Goal: Check status: Check status

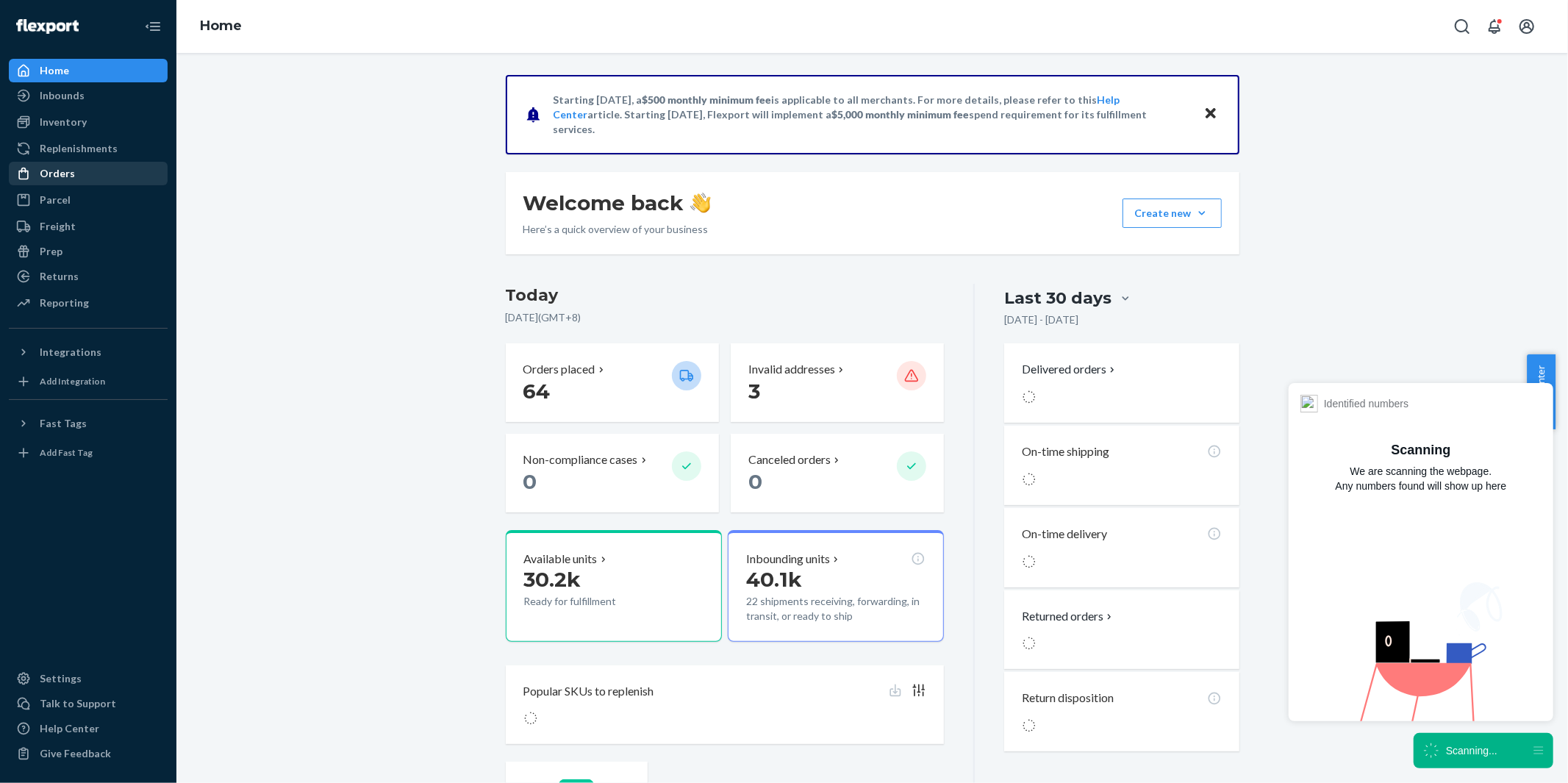
click at [63, 170] on div "Orders" at bounding box center [57, 173] width 36 height 15
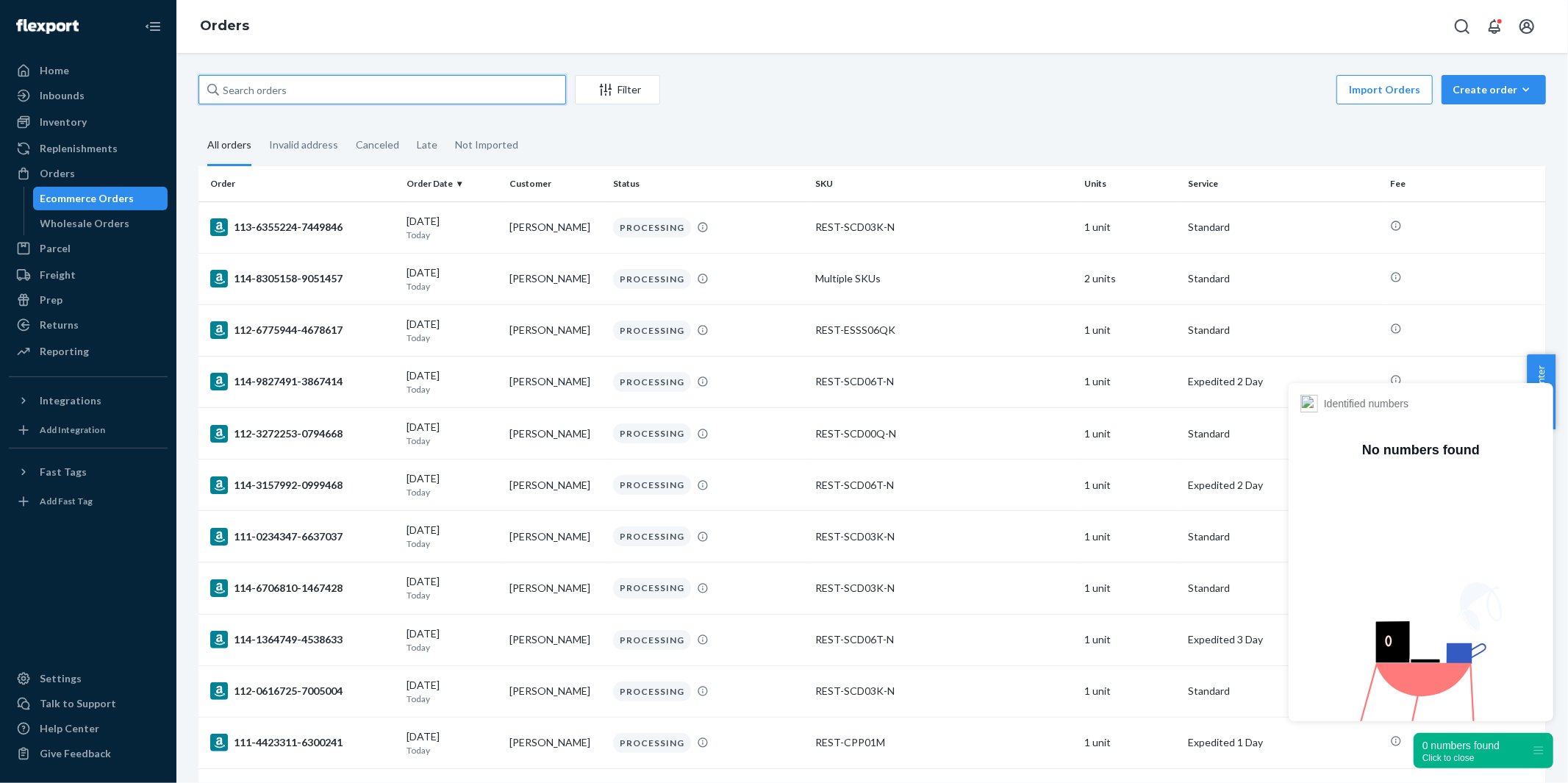
click at [342, 87] on input "text" at bounding box center [382, 90] width 367 height 29
paste input "[EMAIL_ADDRESS][DOMAIN_NAME]"
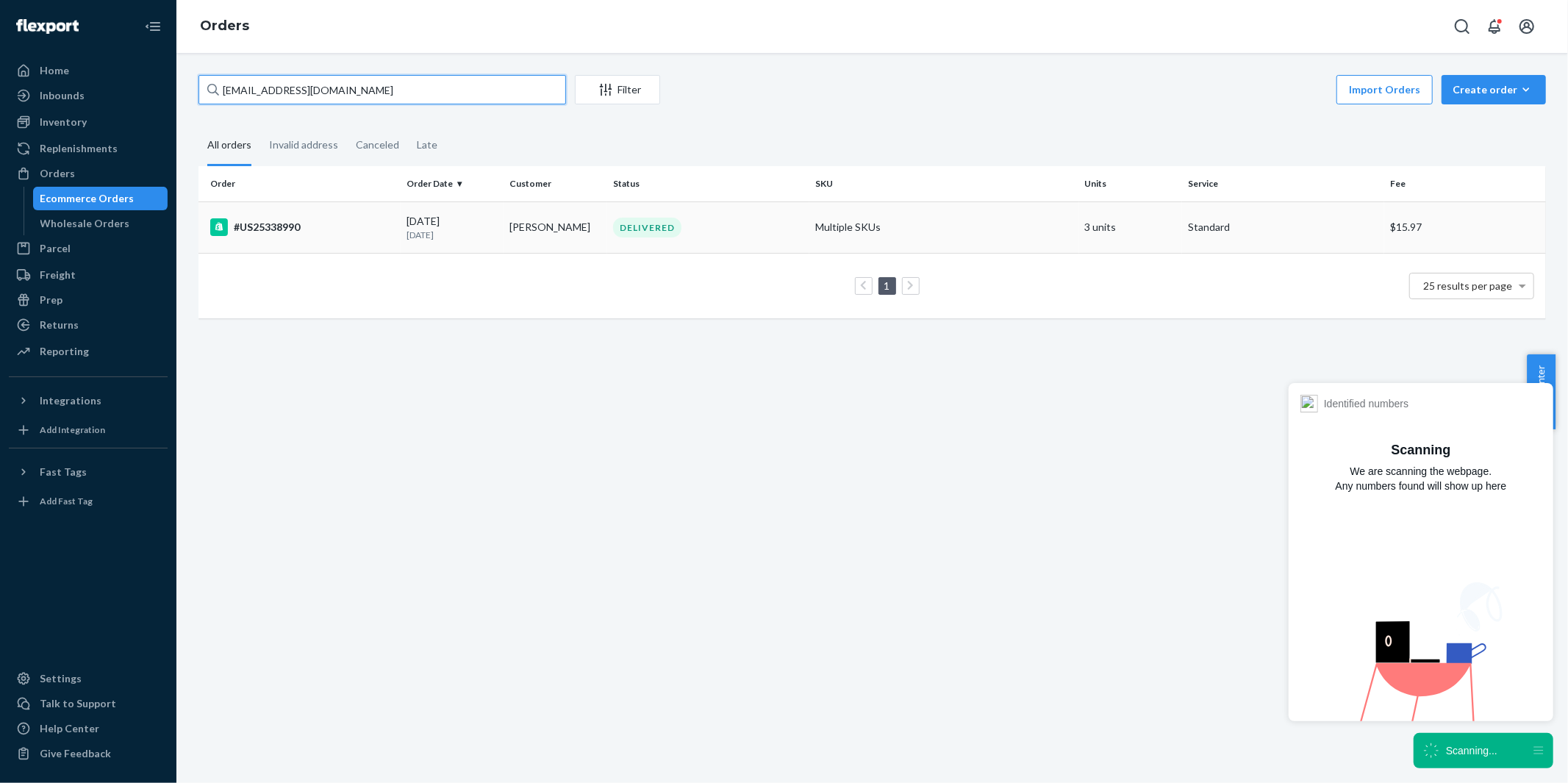
type input "[EMAIL_ADDRESS][DOMAIN_NAME]"
click at [260, 230] on div "#US25338990" at bounding box center [302, 227] width 185 height 17
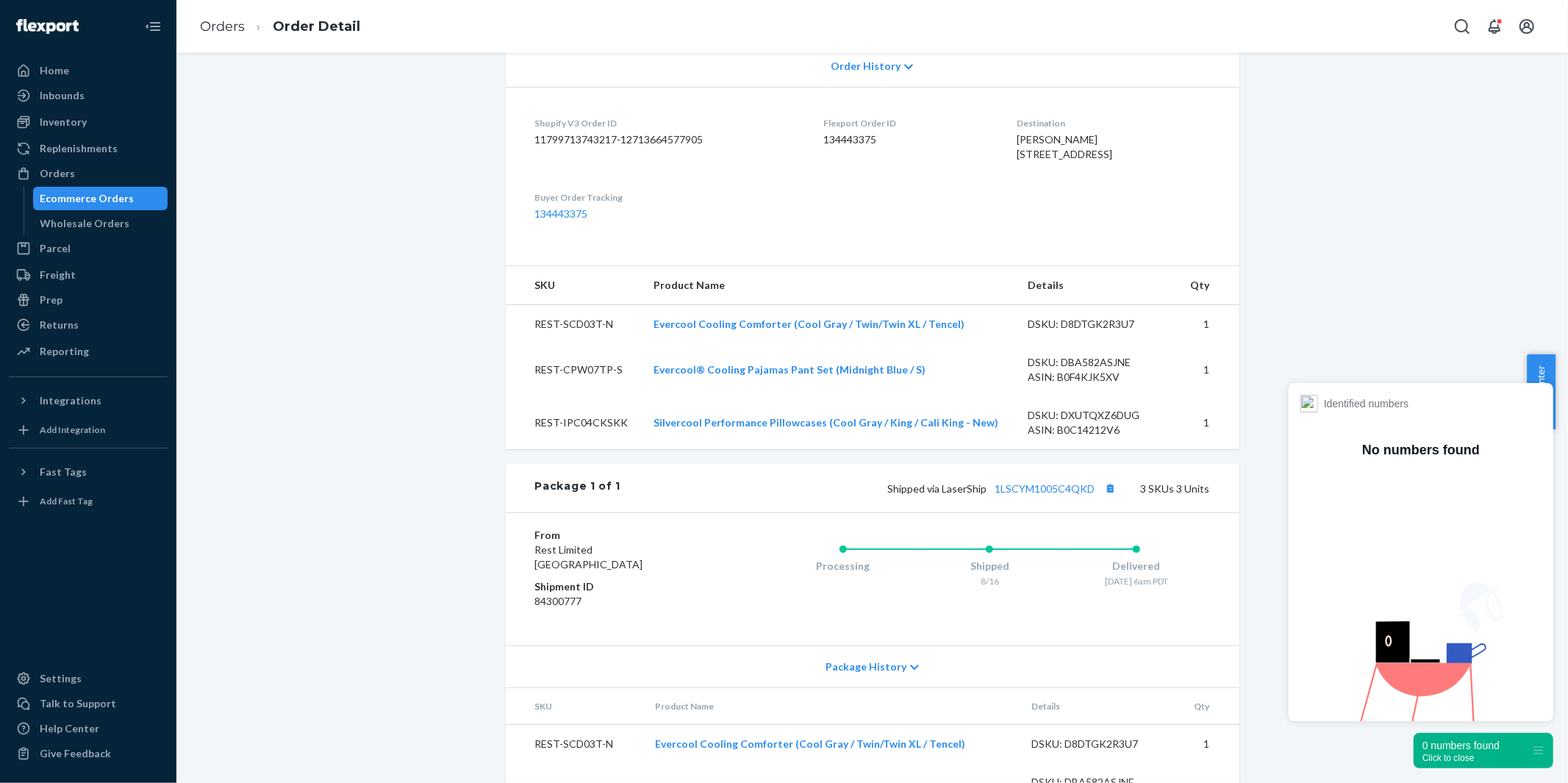
scroll to position [327, 0]
click at [1059, 493] on link "1LSCYM1005C4QKD" at bounding box center [1045, 486] width 100 height 12
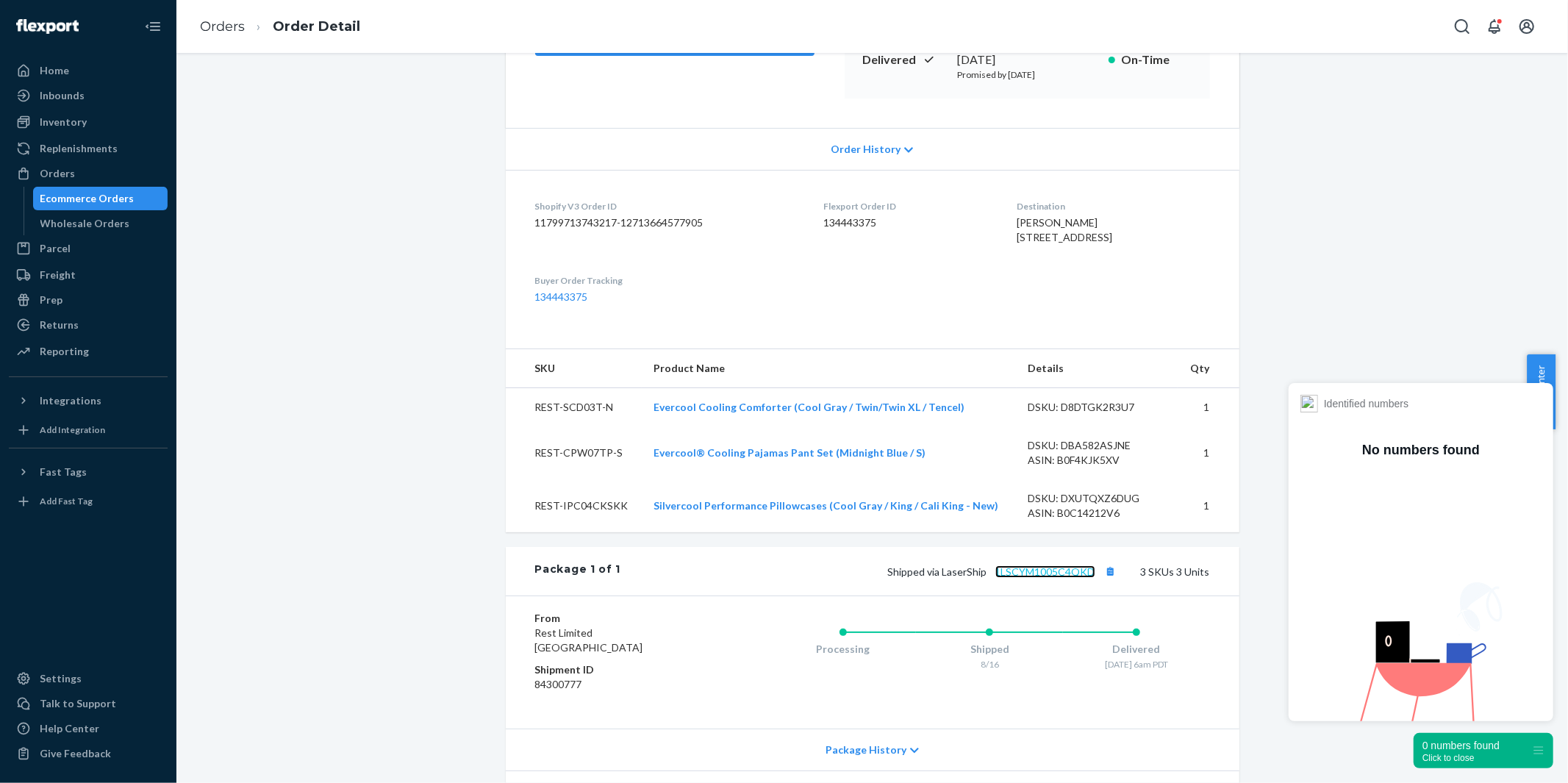
scroll to position [245, 0]
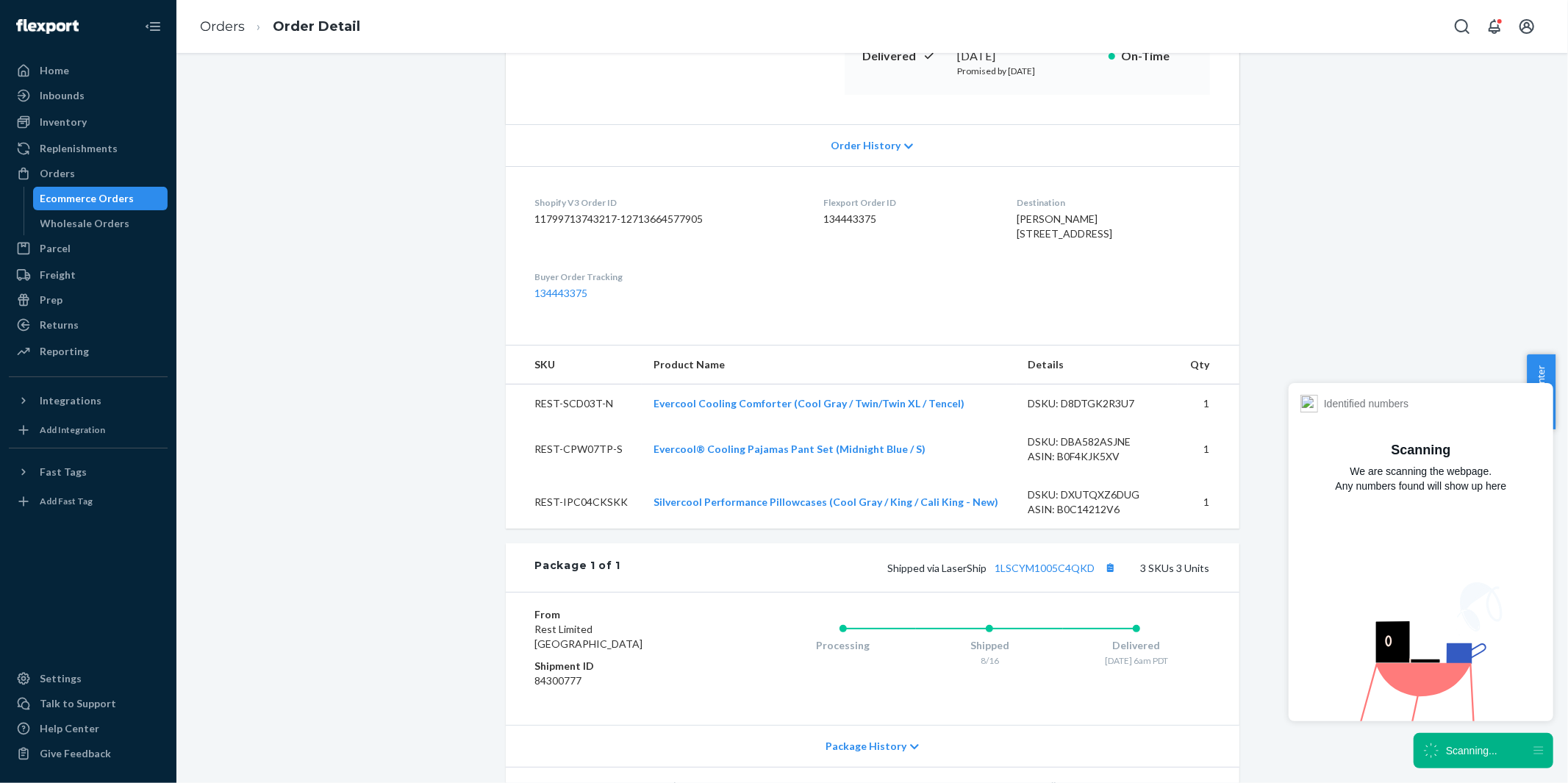
click at [820, 278] on dl "Shopify V3 Order ID 11799713743217-12713664577905 Flexport Order ID 134443375 D…" at bounding box center [872, 248] width 734 height 164
